Goal: Navigation & Orientation: Understand site structure

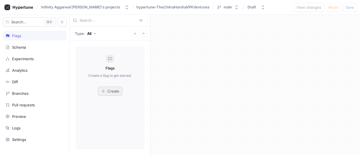
click at [104, 94] on button "Create" at bounding box center [110, 91] width 24 height 9
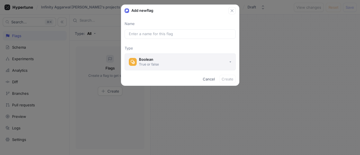
click at [186, 62] on button "Boolean True or false" at bounding box center [180, 61] width 111 height 17
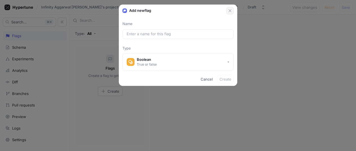
click at [227, 11] on div "Add new flag" at bounding box center [178, 10] width 118 height 10
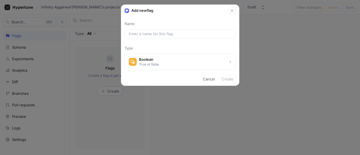
click at [212, 84] on div "Cancel Create" at bounding box center [180, 79] width 118 height 13
click at [209, 82] on button "Cancel" at bounding box center [209, 79] width 17 height 8
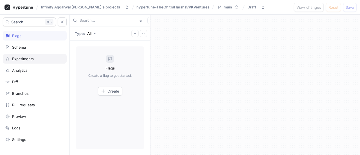
click at [24, 54] on div "Experiments" at bounding box center [35, 59] width 64 height 10
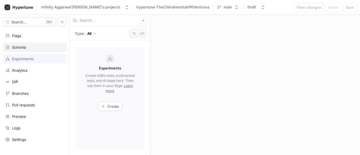
click at [24, 49] on div "Schema" at bounding box center [35, 47] width 64 height 10
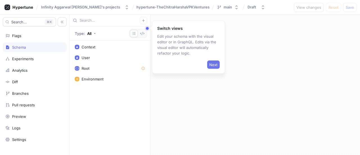
click at [215, 64] on span "Next" at bounding box center [213, 64] width 8 height 3
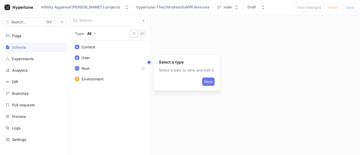
click at [207, 80] on span "Next" at bounding box center [208, 81] width 8 height 3
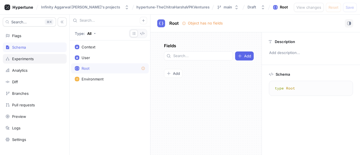
click at [14, 57] on div "Experiments" at bounding box center [23, 59] width 22 height 4
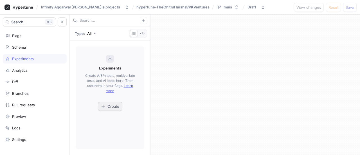
click at [113, 106] on span "Create" at bounding box center [113, 106] width 12 height 3
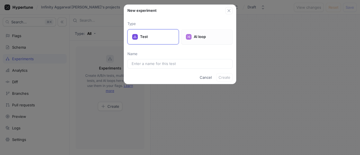
click at [193, 35] on div "AI loop" at bounding box center [206, 36] width 51 height 15
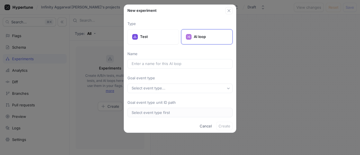
drag, startPoint x: 208, startPoint y: 124, endPoint x: 196, endPoint y: 121, distance: 12.1
click at [208, 124] on span "Cancel" at bounding box center [206, 125] width 12 height 3
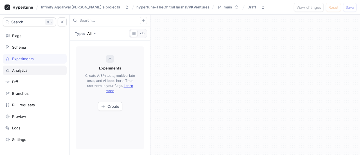
click at [28, 73] on div "Analytics" at bounding box center [35, 71] width 64 height 10
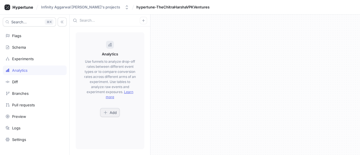
click at [110, 115] on button "Add" at bounding box center [110, 112] width 20 height 9
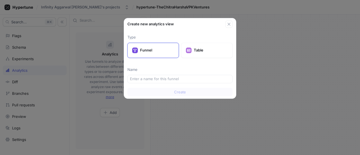
click at [233, 22] on div "Create new analytics view" at bounding box center [180, 23] width 112 height 10
click at [230, 20] on div "Create new analytics view" at bounding box center [180, 23] width 112 height 10
click at [229, 21] on button "button" at bounding box center [228, 24] width 7 height 7
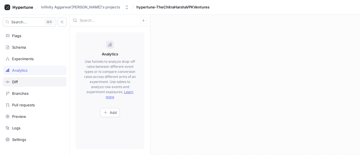
click at [25, 83] on div "Diff" at bounding box center [34, 82] width 59 height 4
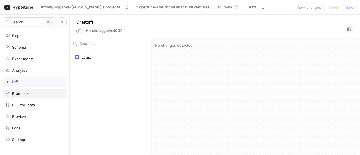
click at [22, 95] on div "Branches" at bounding box center [35, 94] width 64 height 10
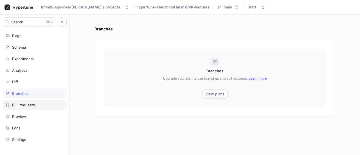
click at [29, 108] on div "Pull requests" at bounding box center [35, 105] width 64 height 10
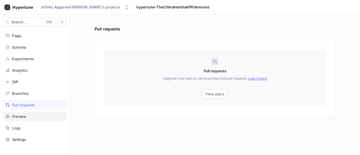
click at [19, 116] on div "Preview" at bounding box center [19, 116] width 14 height 4
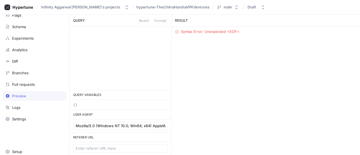
scroll to position [28, 0]
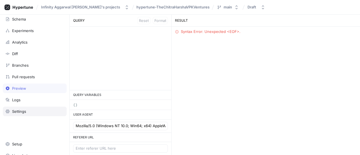
click at [21, 109] on div "Settings" at bounding box center [19, 111] width 14 height 4
